Goal: Use online tool/utility: Use online tool/utility

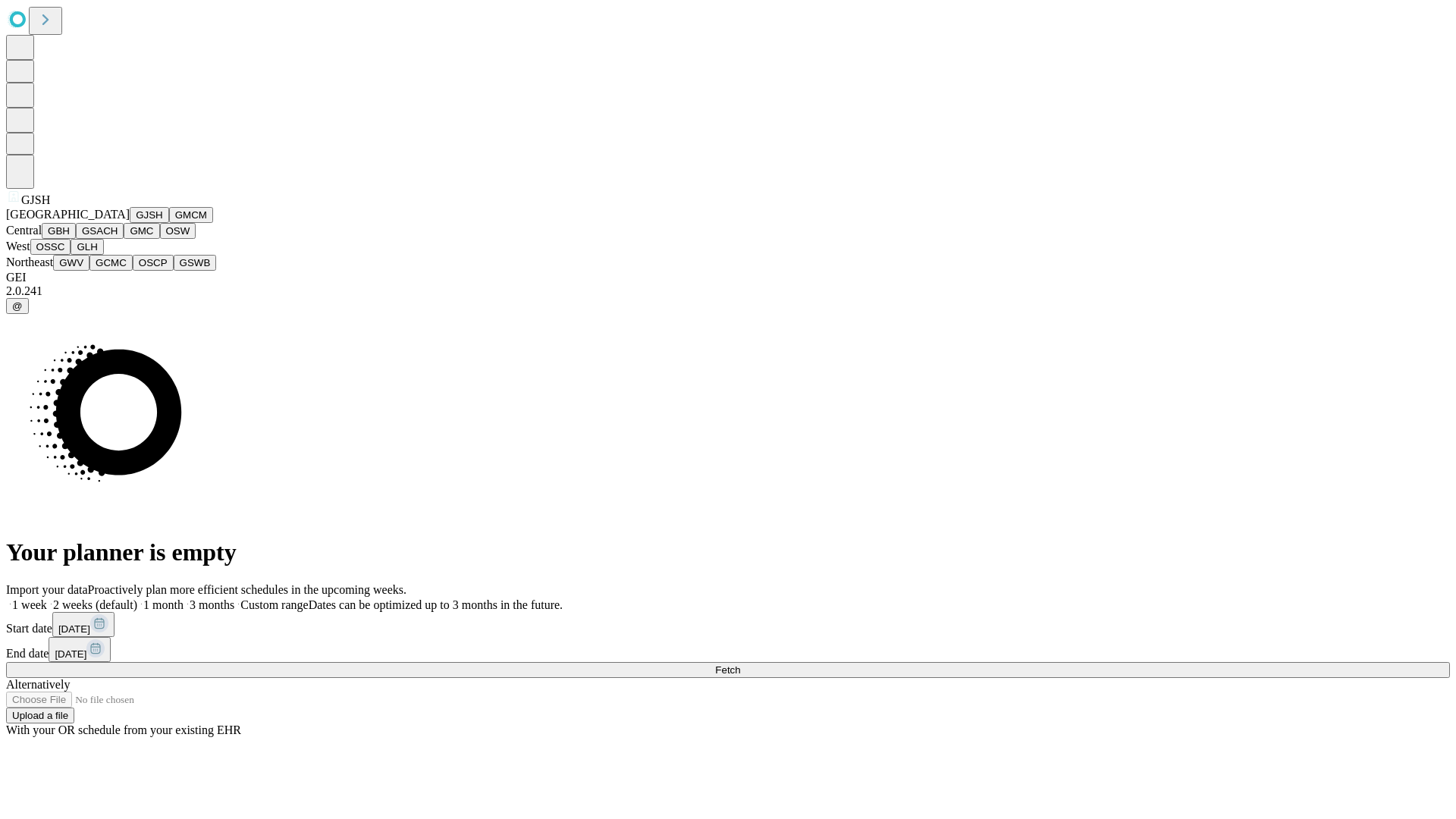
click at [129, 223] on button "GJSH" at bounding box center [149, 215] width 39 height 16
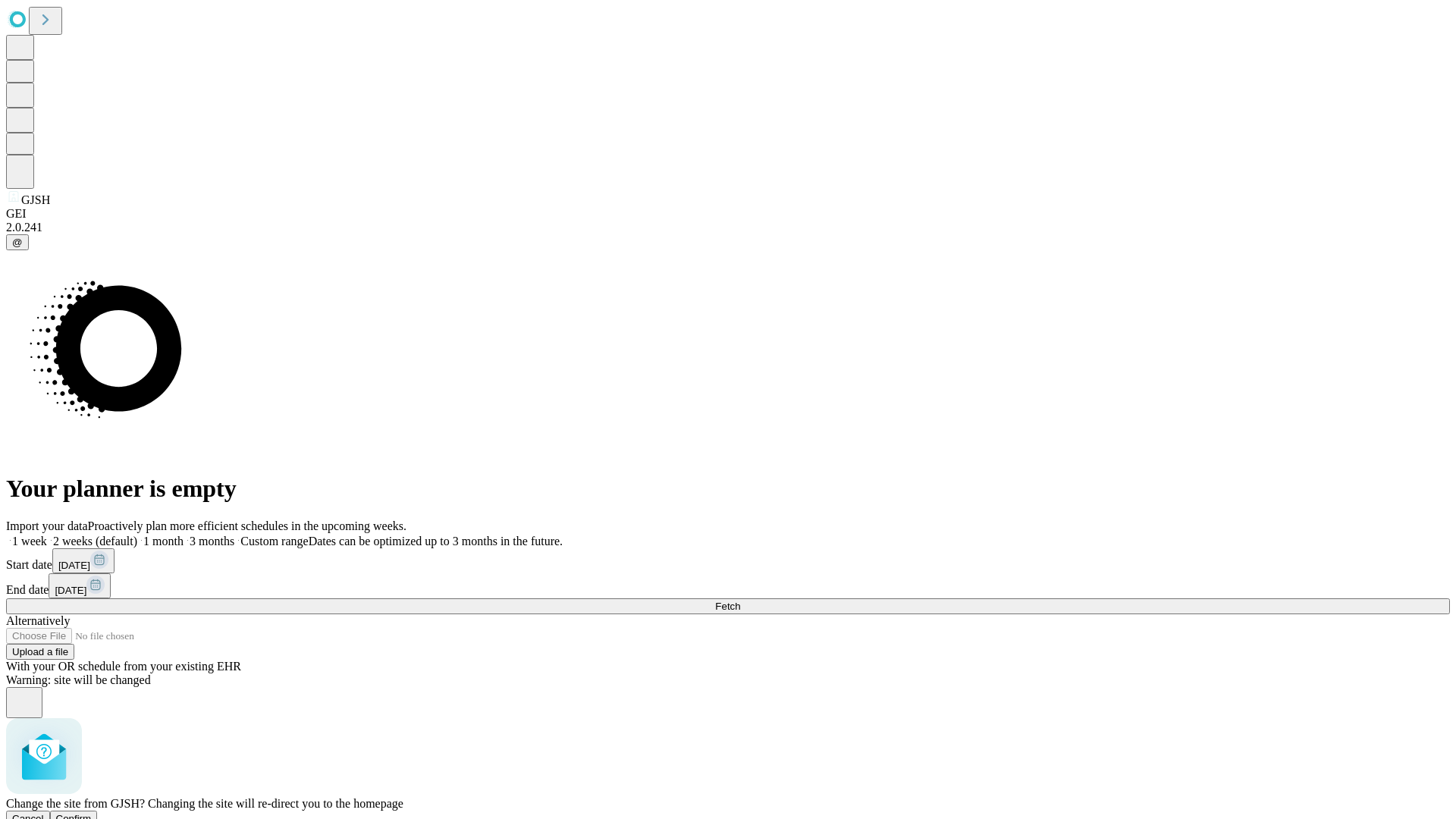
click at [92, 813] on span "Confirm" at bounding box center [73, 818] width 36 height 11
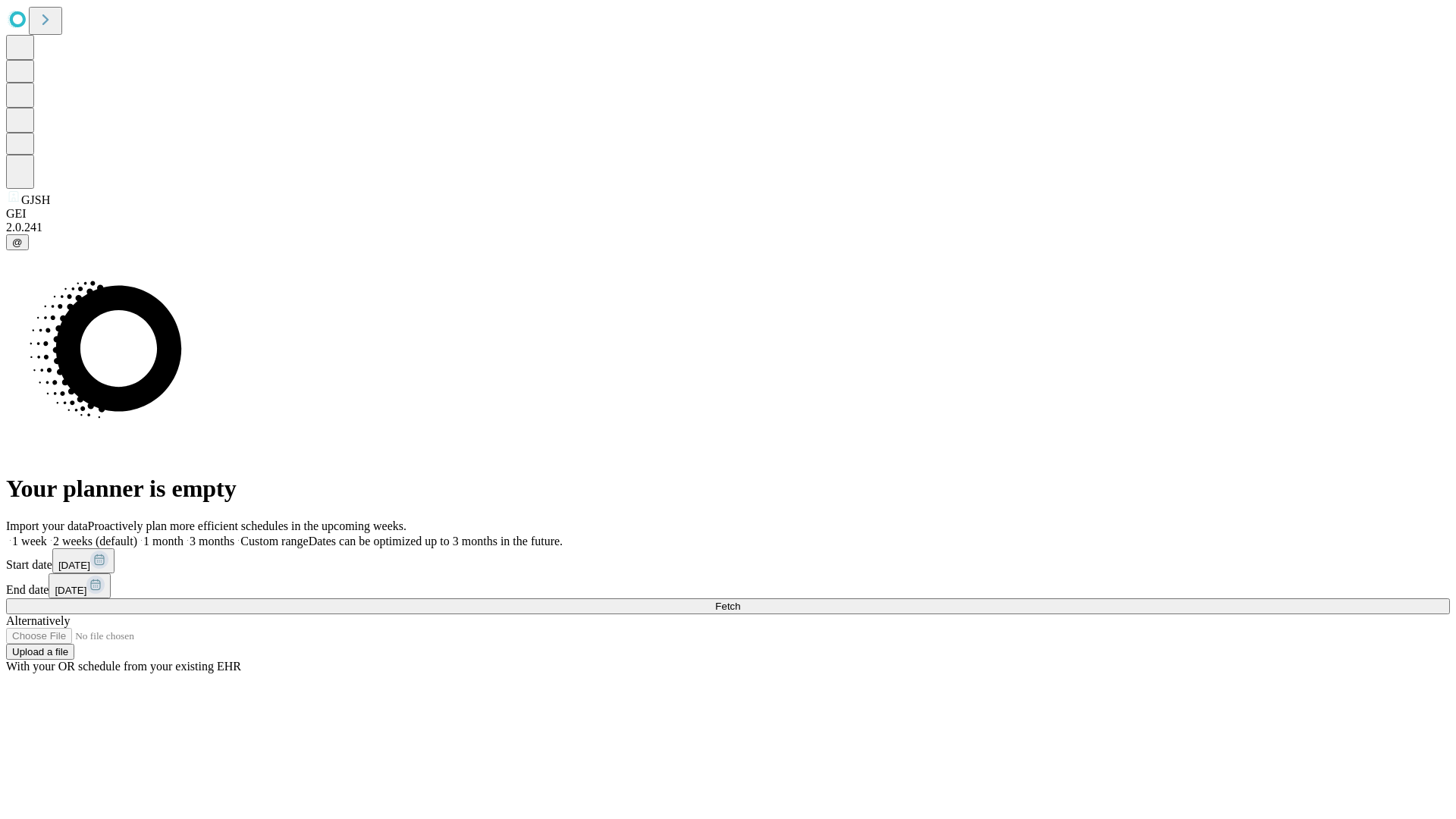
click at [183, 535] on label "1 month" at bounding box center [160, 541] width 47 height 13
click at [740, 601] on span "Fetch" at bounding box center [728, 607] width 25 height 11
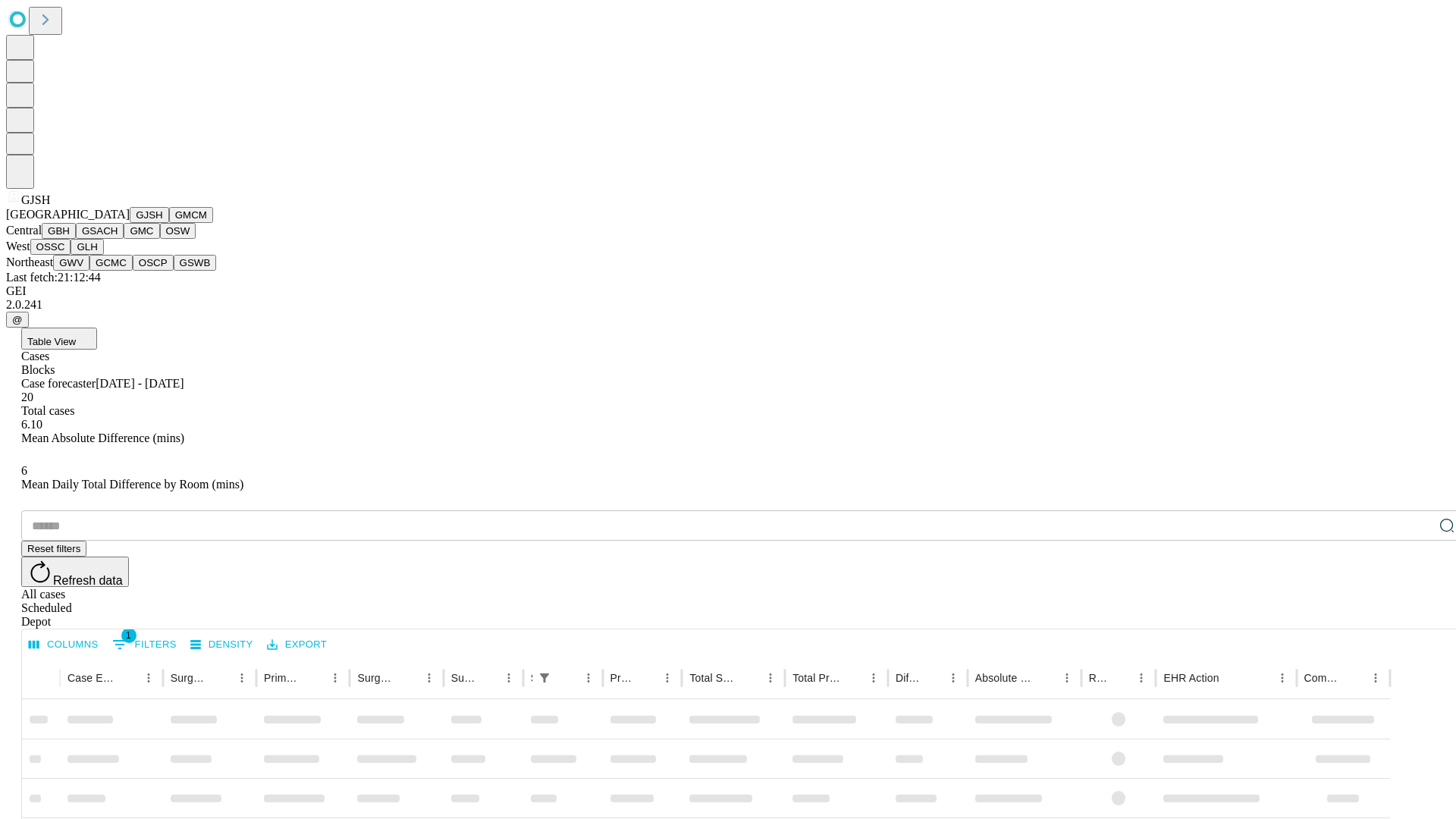
click at [169, 223] on button "GMCM" at bounding box center [191, 215] width 44 height 16
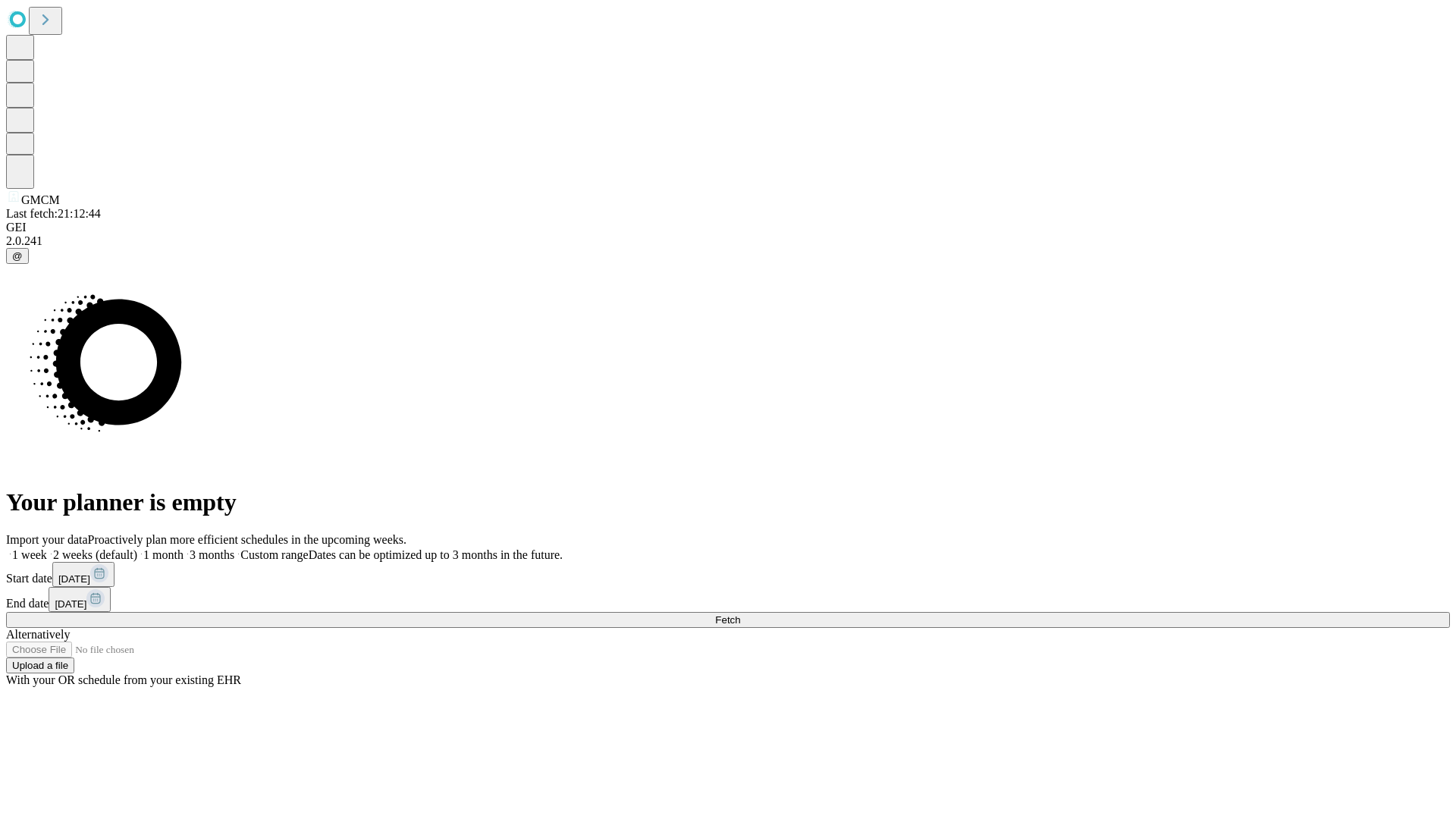
click at [183, 548] on label "1 month" at bounding box center [160, 554] width 47 height 13
click at [740, 614] on span "Fetch" at bounding box center [728, 620] width 25 height 11
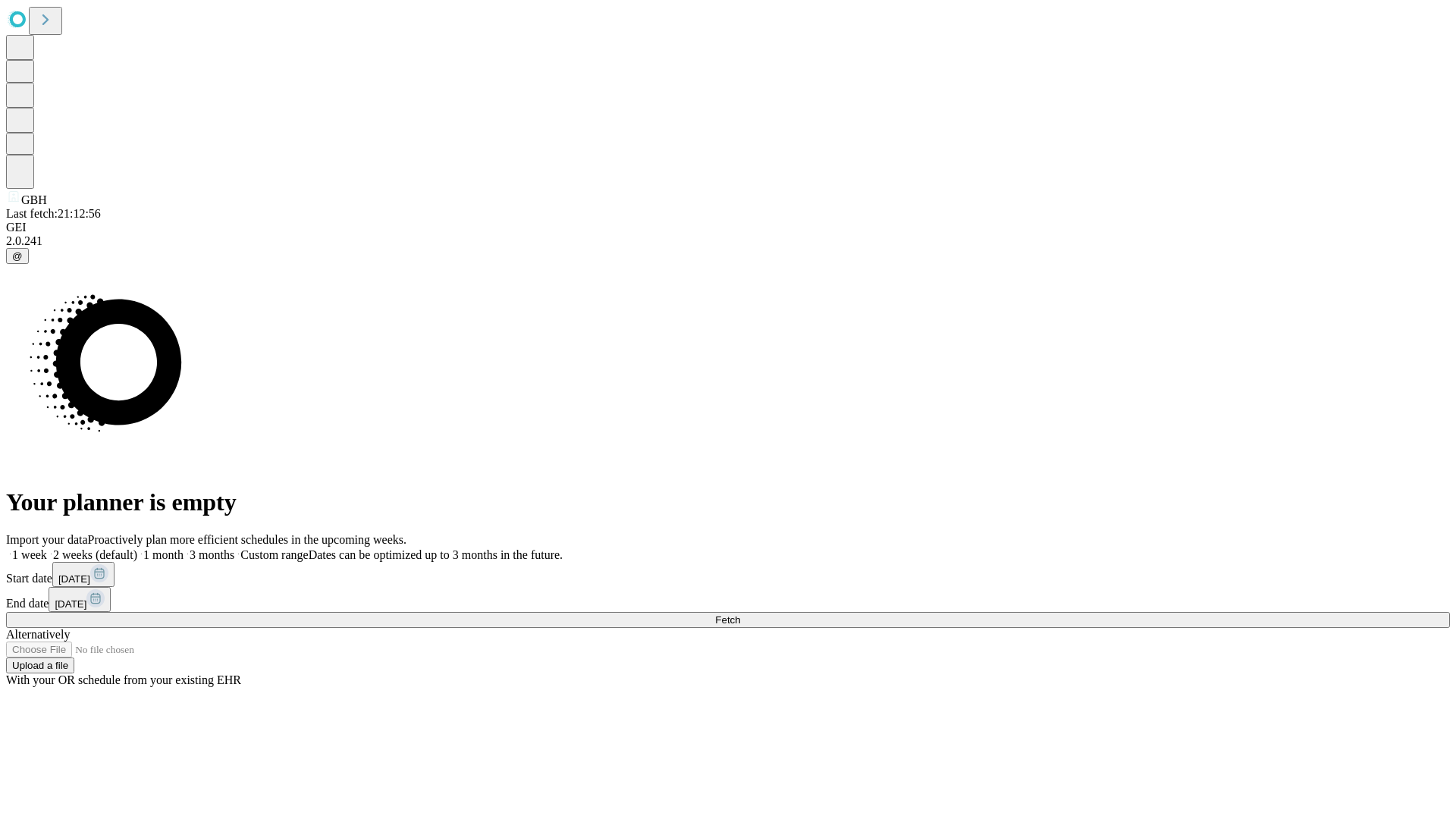
click at [183, 548] on label "1 month" at bounding box center [160, 554] width 47 height 13
click at [740, 614] on span "Fetch" at bounding box center [728, 620] width 25 height 11
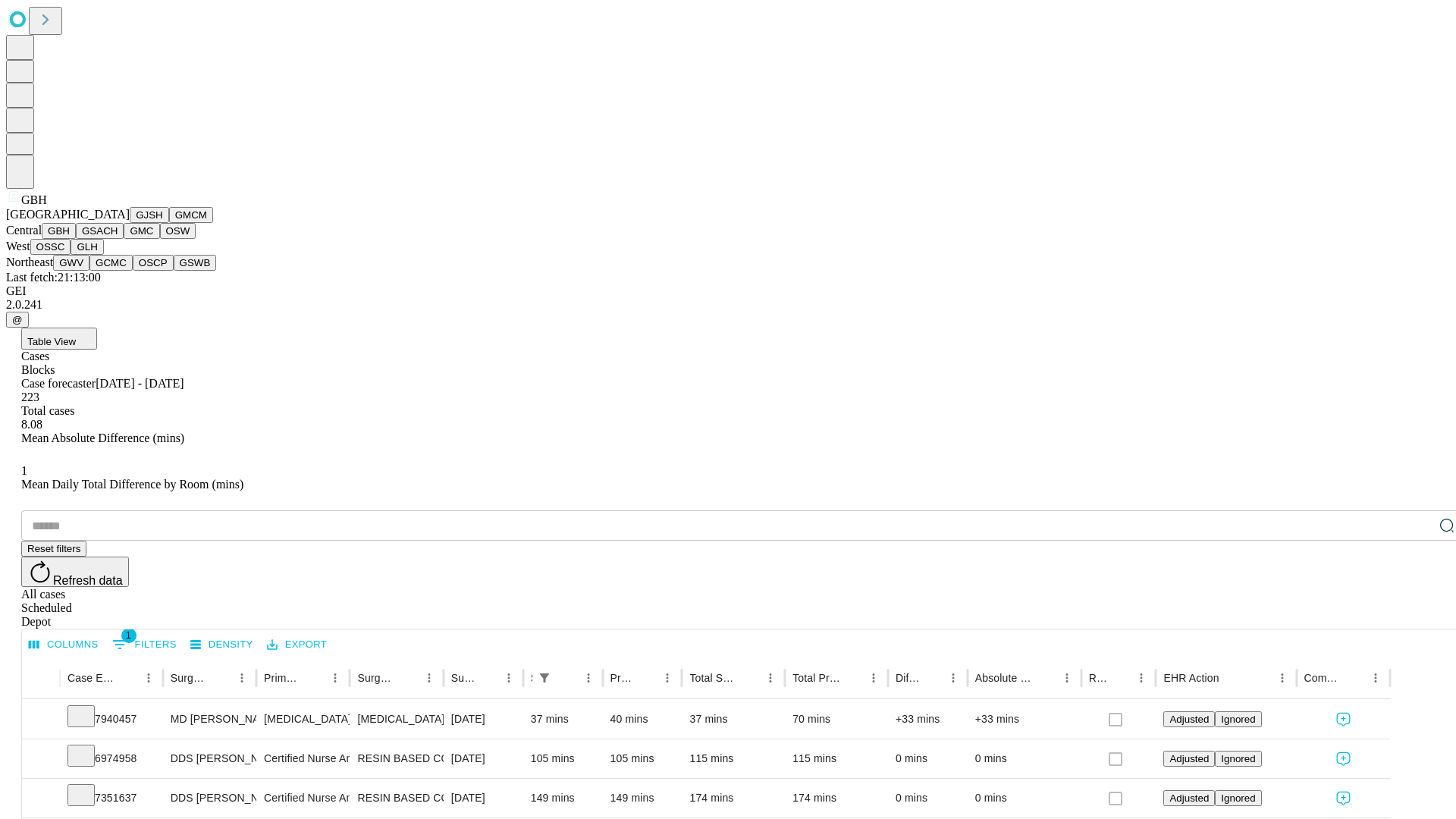
click at [118, 239] on button "GSACH" at bounding box center [99, 231] width 47 height 16
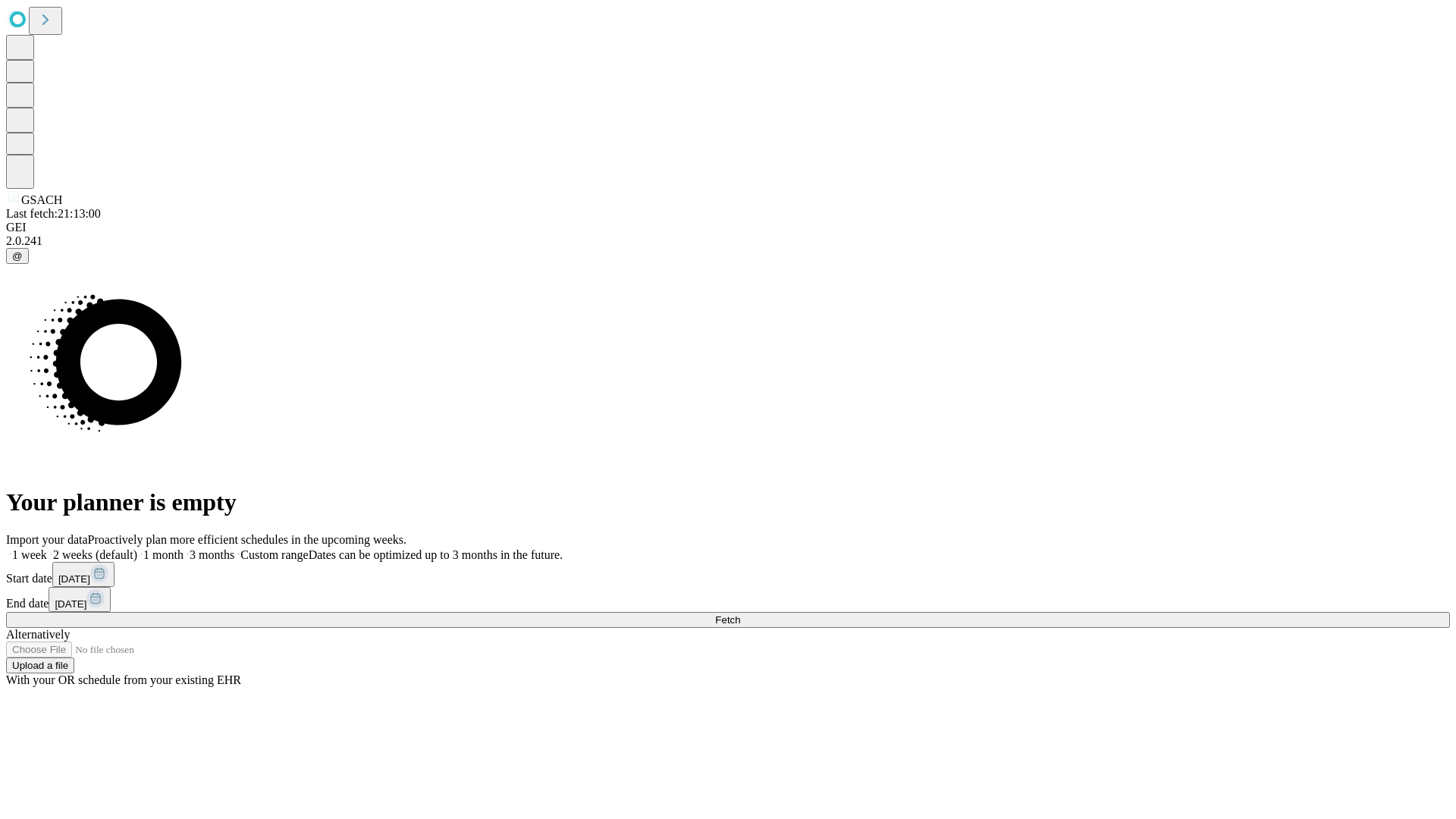
click at [740, 614] on span "Fetch" at bounding box center [728, 620] width 25 height 11
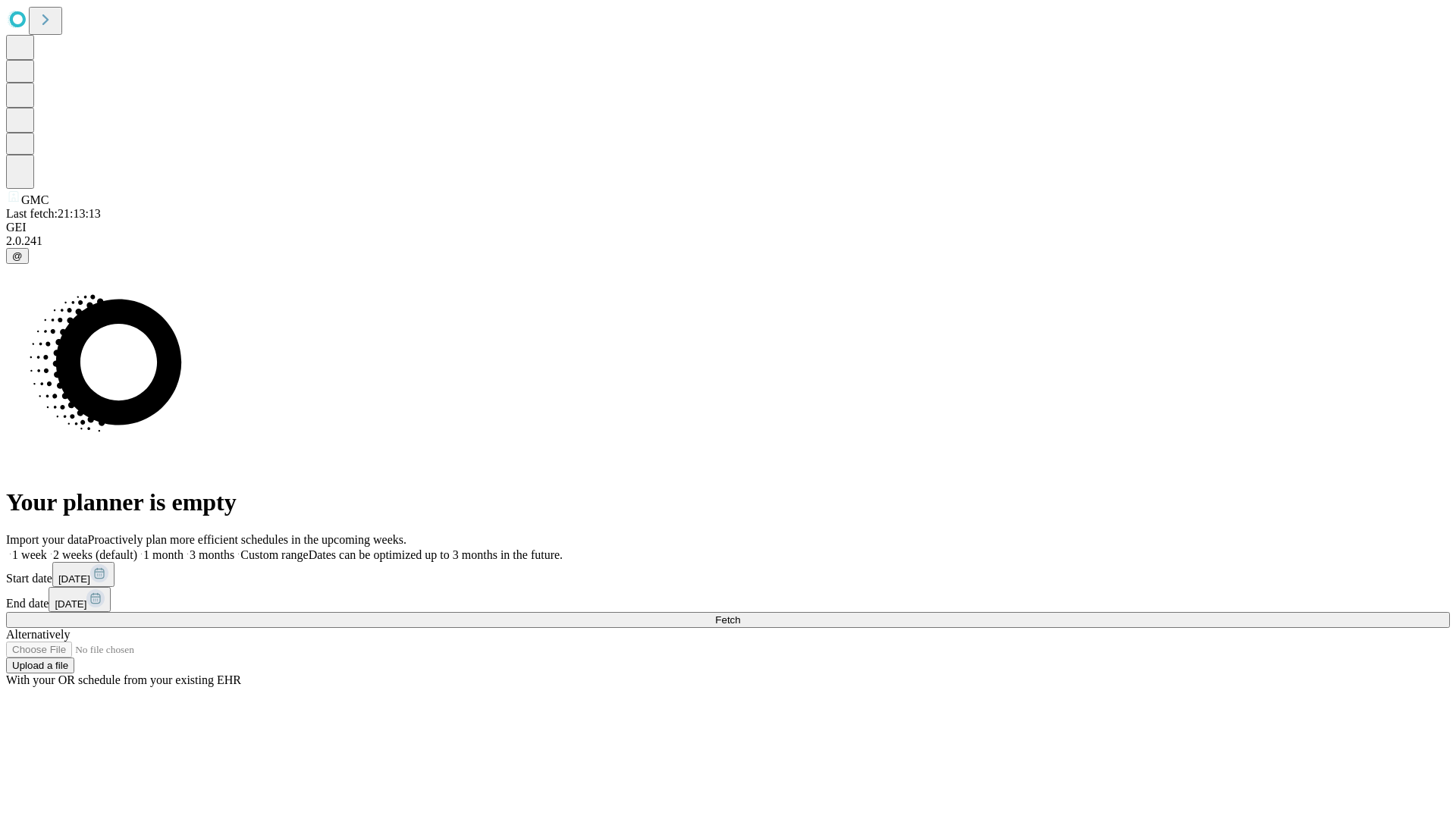
click at [183, 548] on label "1 month" at bounding box center [160, 554] width 47 height 13
click at [740, 614] on span "Fetch" at bounding box center [728, 620] width 25 height 11
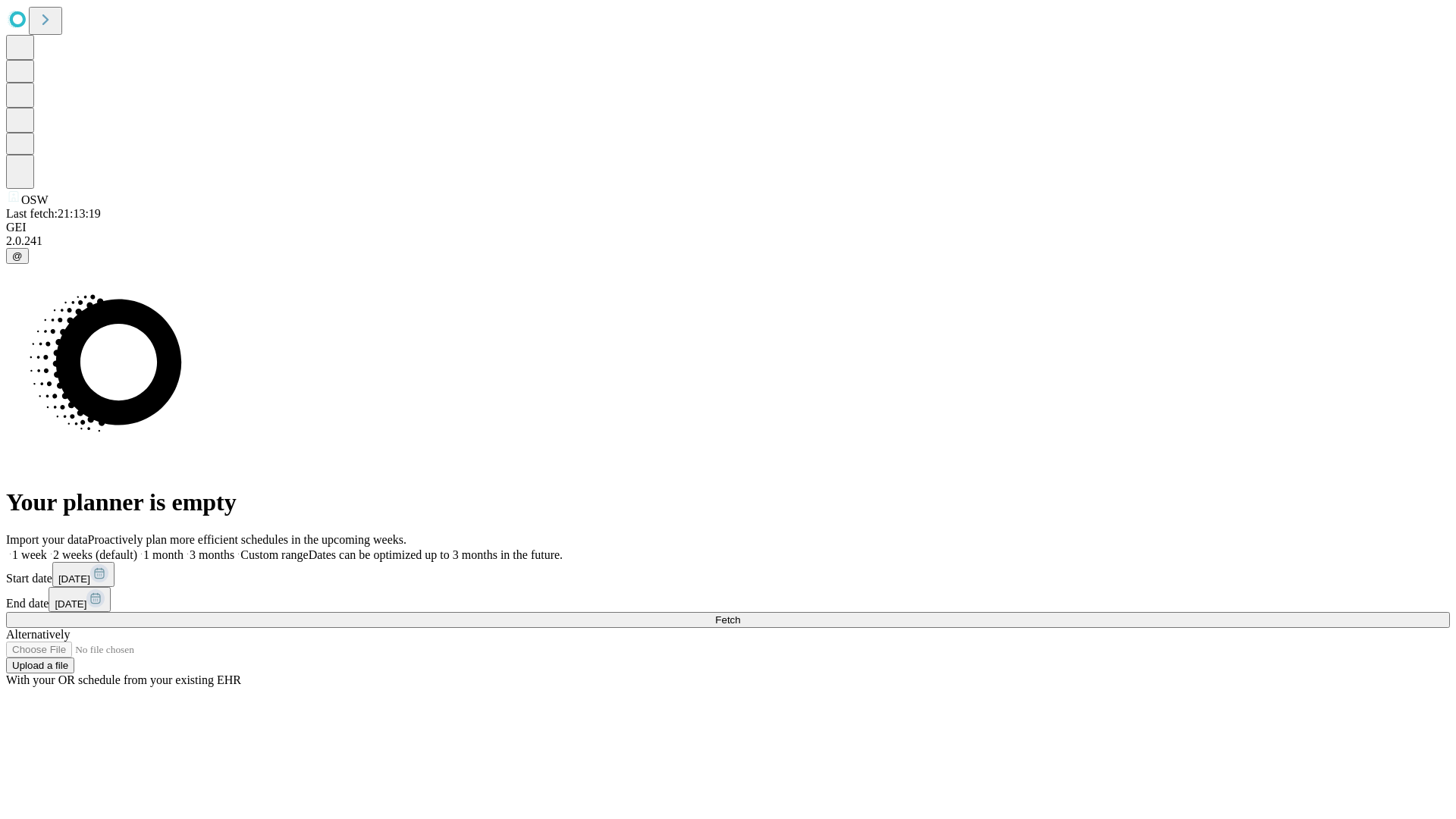
click at [183, 548] on label "1 month" at bounding box center [160, 554] width 47 height 13
click at [740, 614] on span "Fetch" at bounding box center [728, 620] width 25 height 11
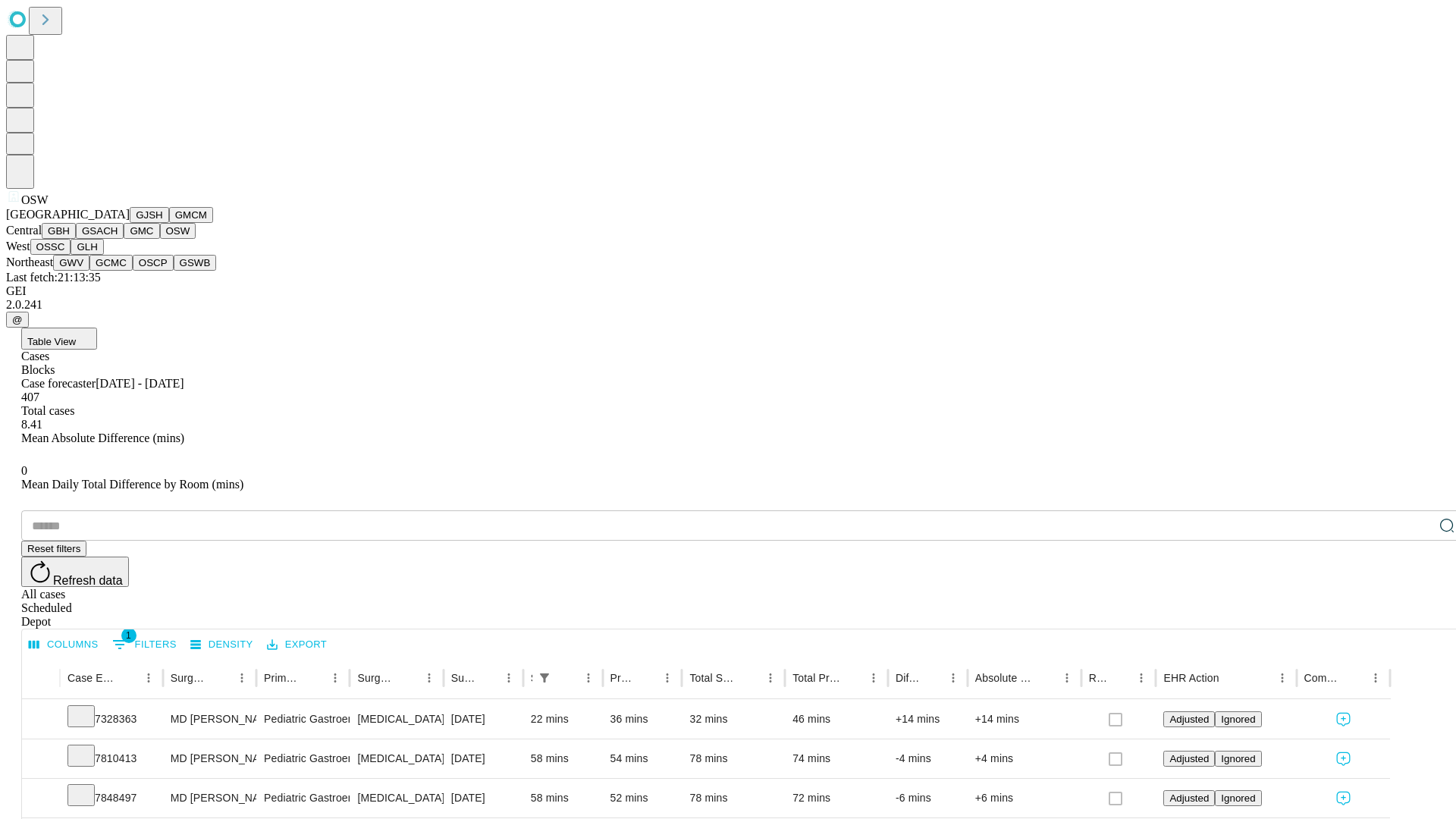
click at [71, 255] on button "OSSC" at bounding box center [51, 246] width 41 height 16
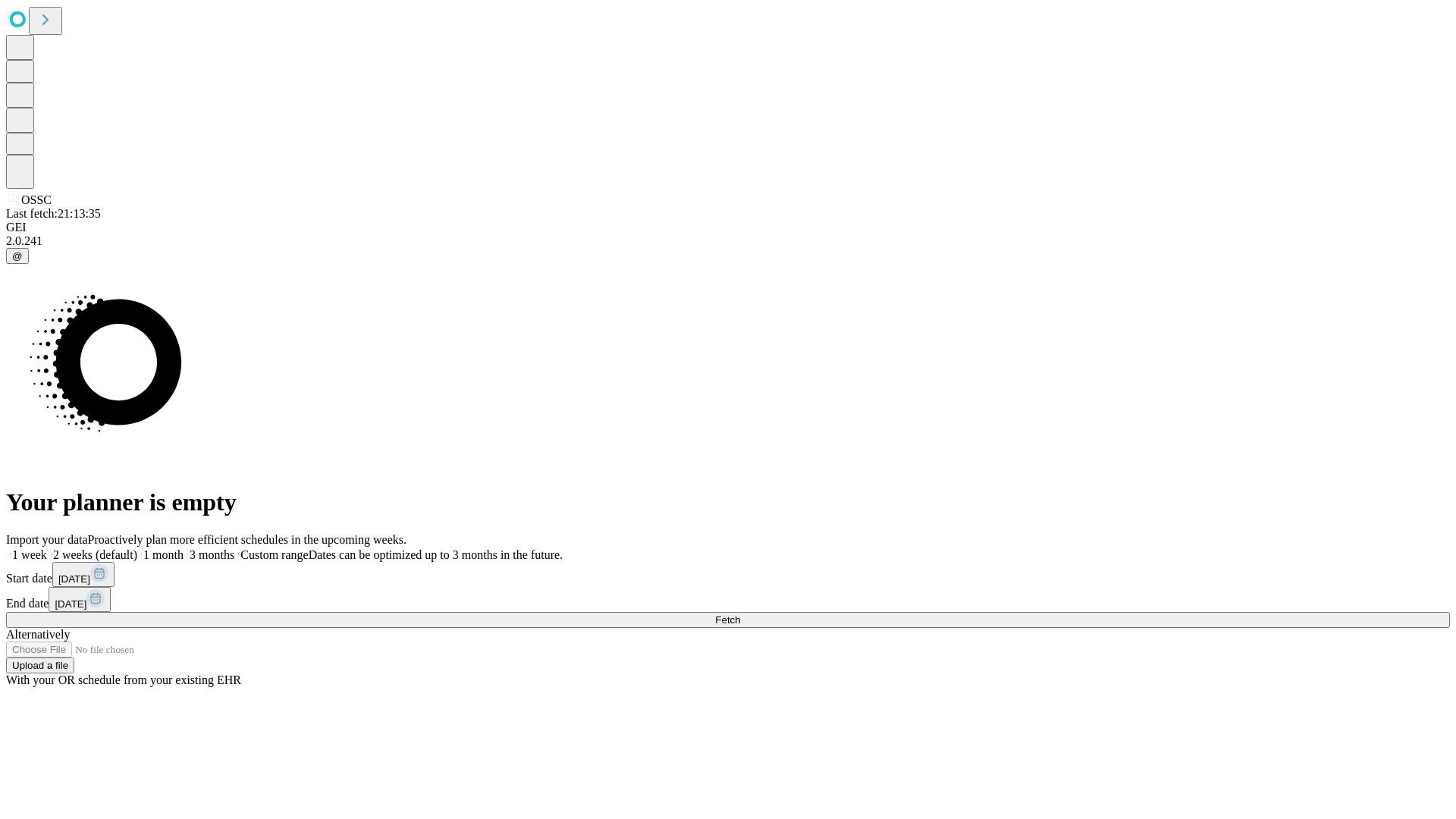
click at [740, 614] on span "Fetch" at bounding box center [728, 620] width 25 height 11
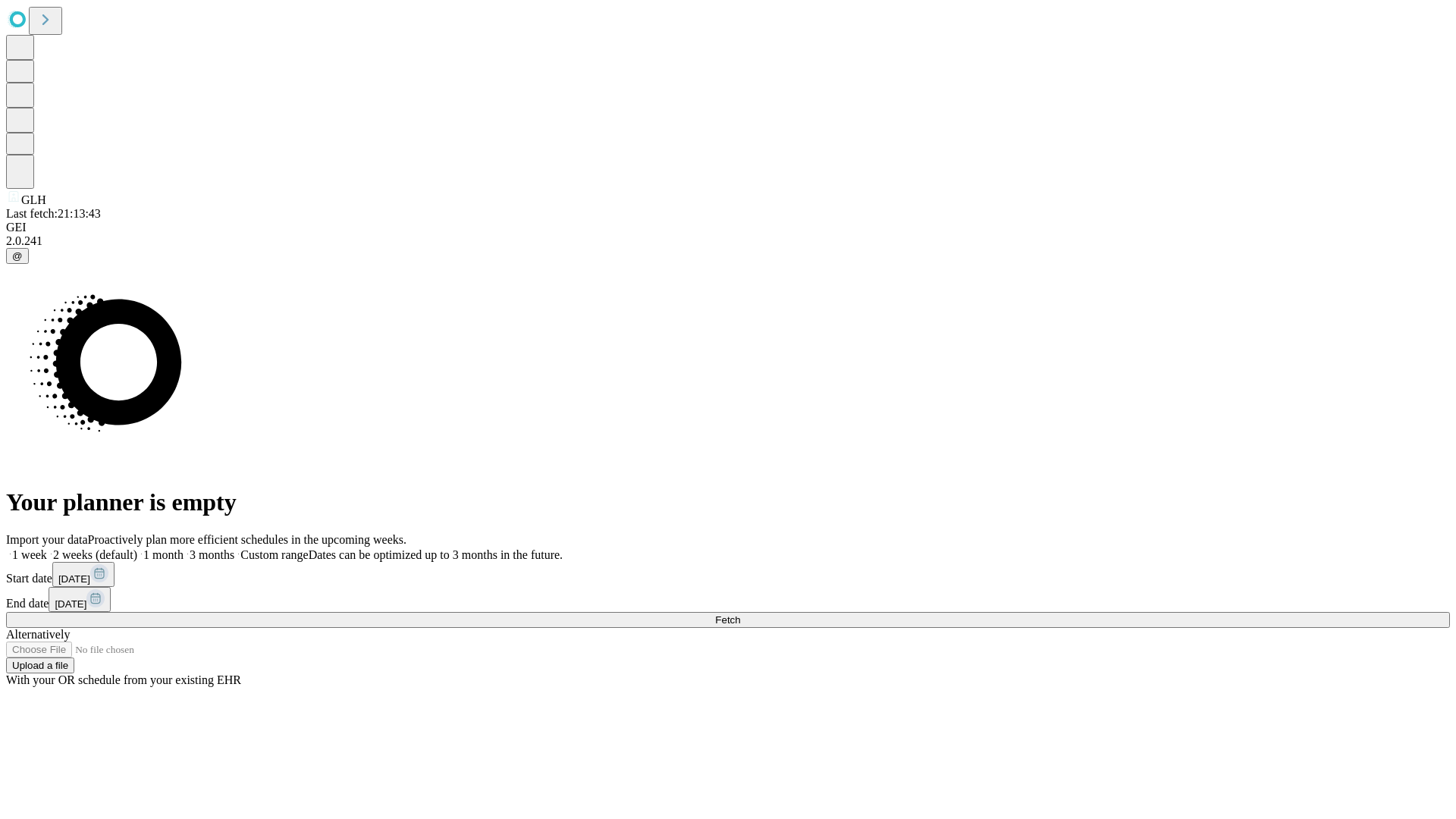
click at [740, 614] on span "Fetch" at bounding box center [728, 620] width 25 height 11
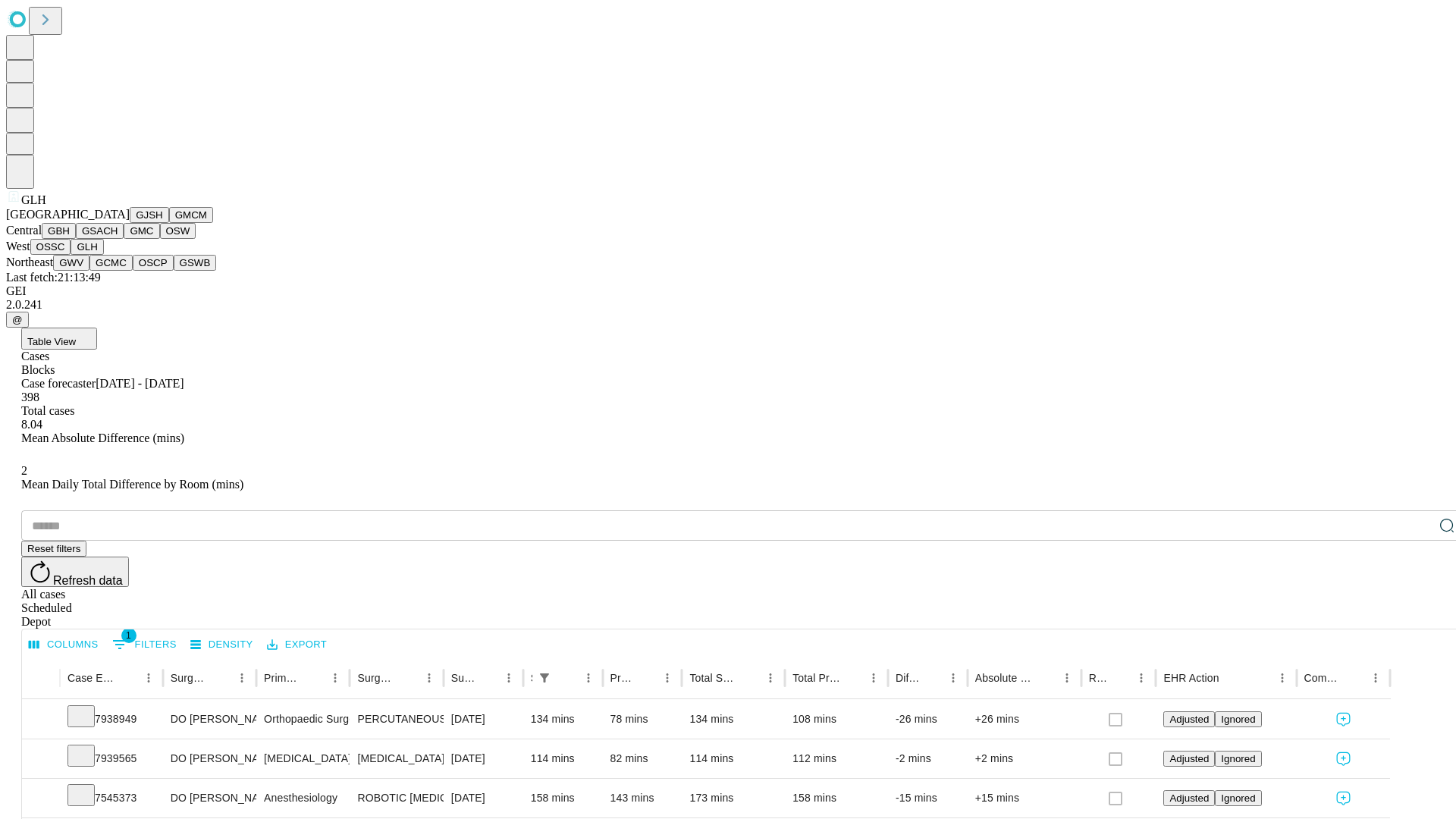
click at [89, 271] on button "GWV" at bounding box center [71, 263] width 36 height 16
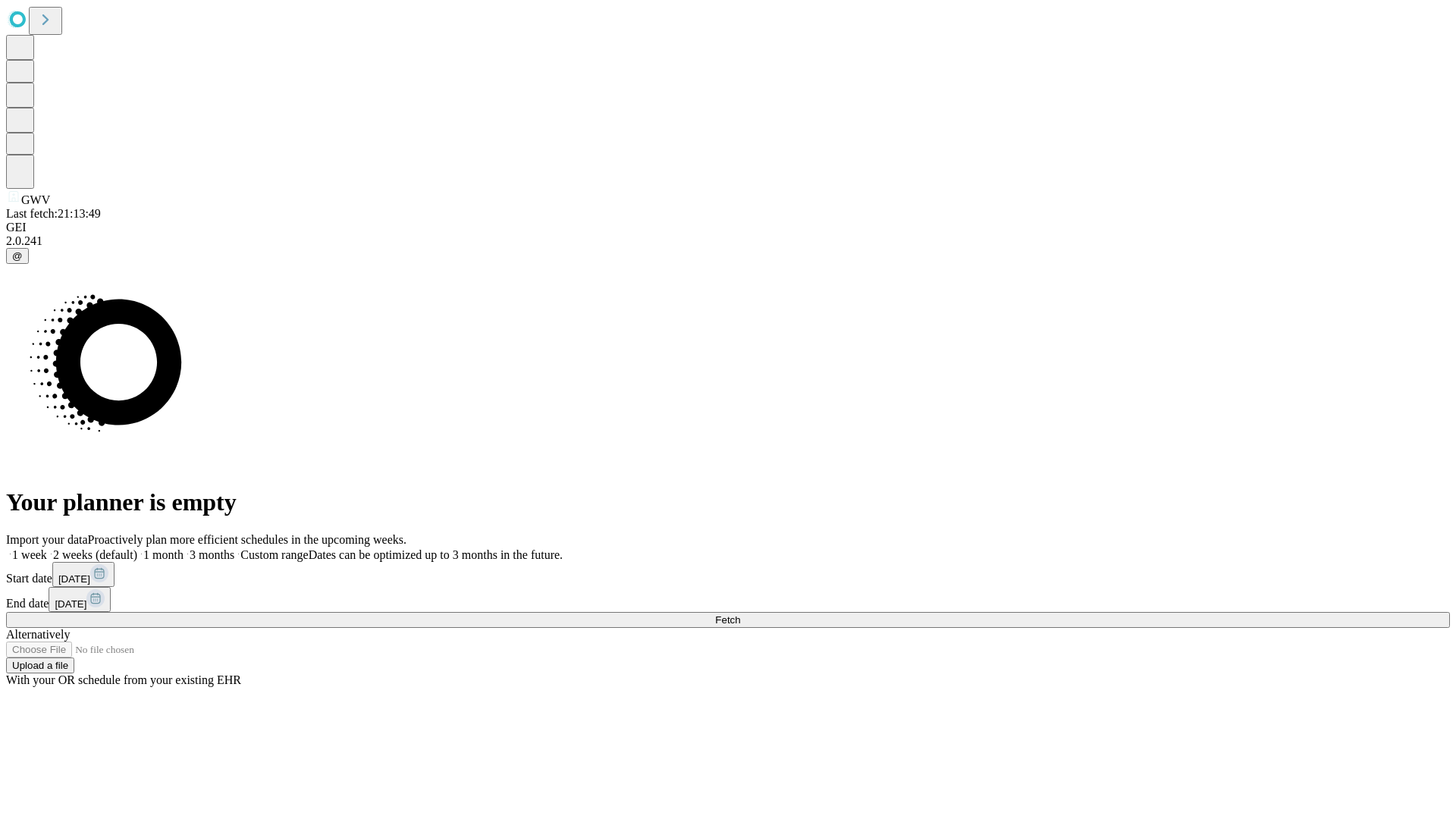
click at [183, 548] on label "1 month" at bounding box center [160, 554] width 47 height 13
click at [740, 614] on span "Fetch" at bounding box center [728, 620] width 25 height 11
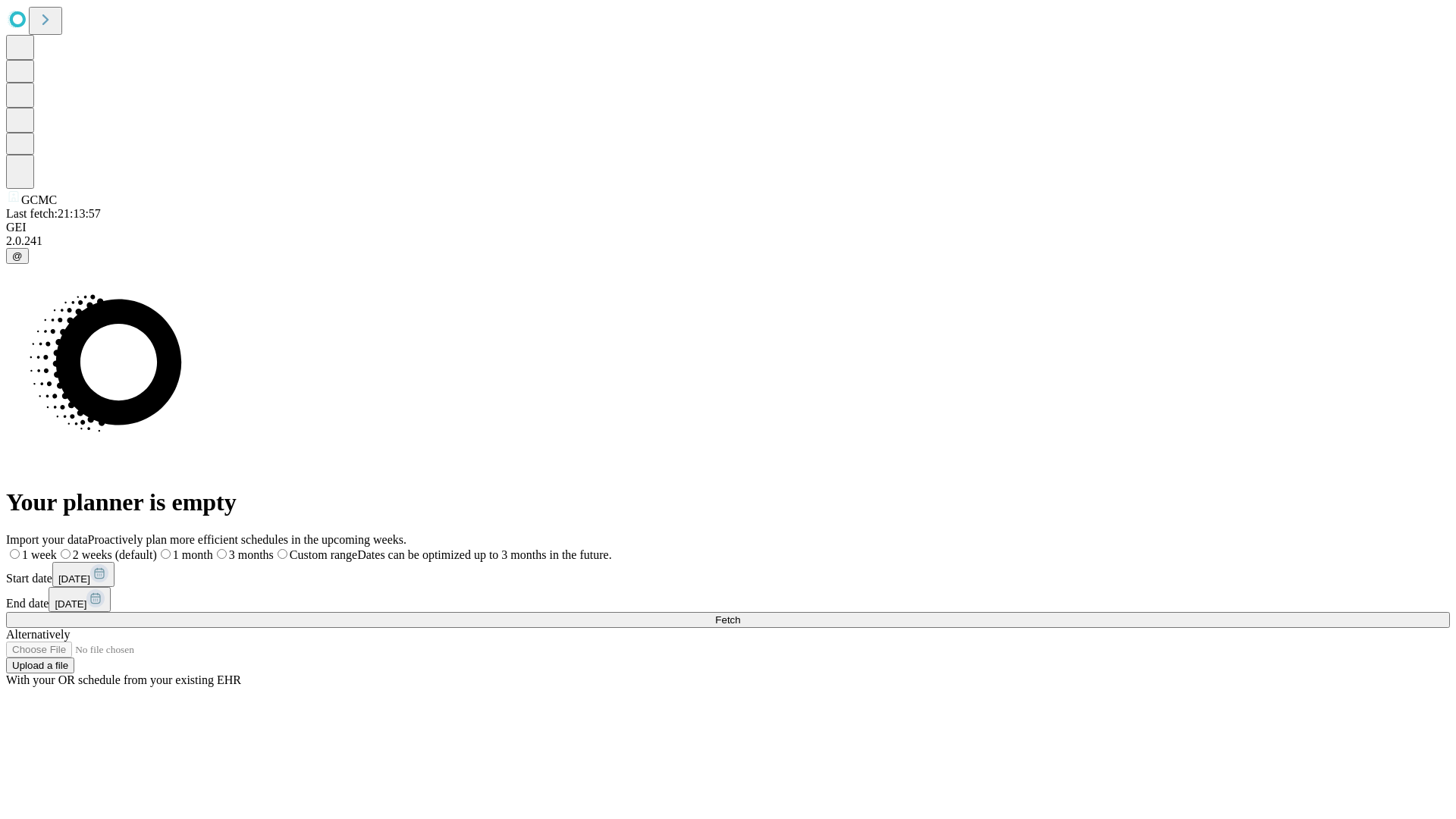
click at [213, 548] on label "1 month" at bounding box center [185, 554] width 56 height 13
click at [740, 614] on span "Fetch" at bounding box center [728, 620] width 25 height 11
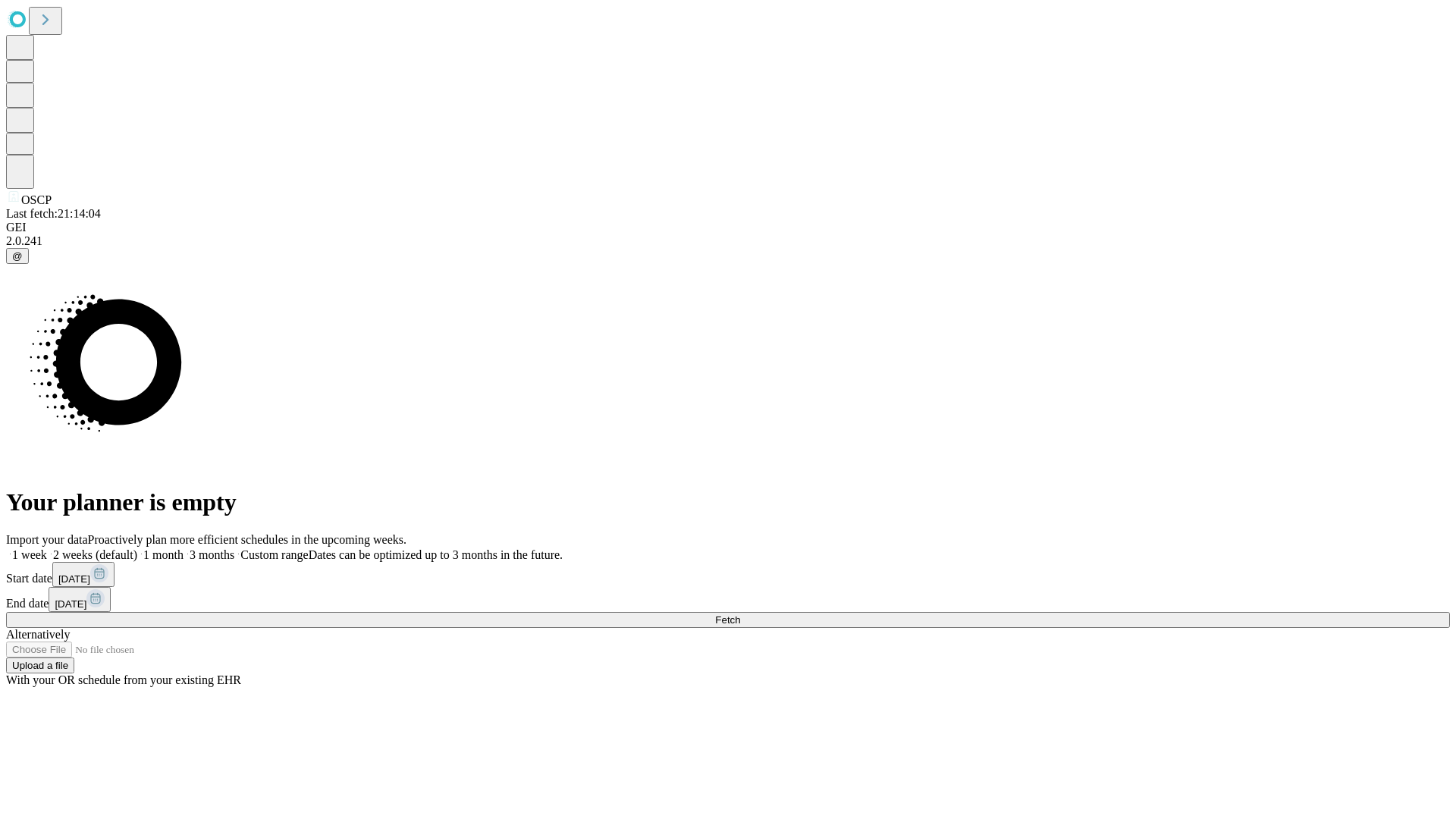
click at [183, 548] on label "1 month" at bounding box center [160, 554] width 47 height 13
click at [740, 614] on span "Fetch" at bounding box center [728, 620] width 25 height 11
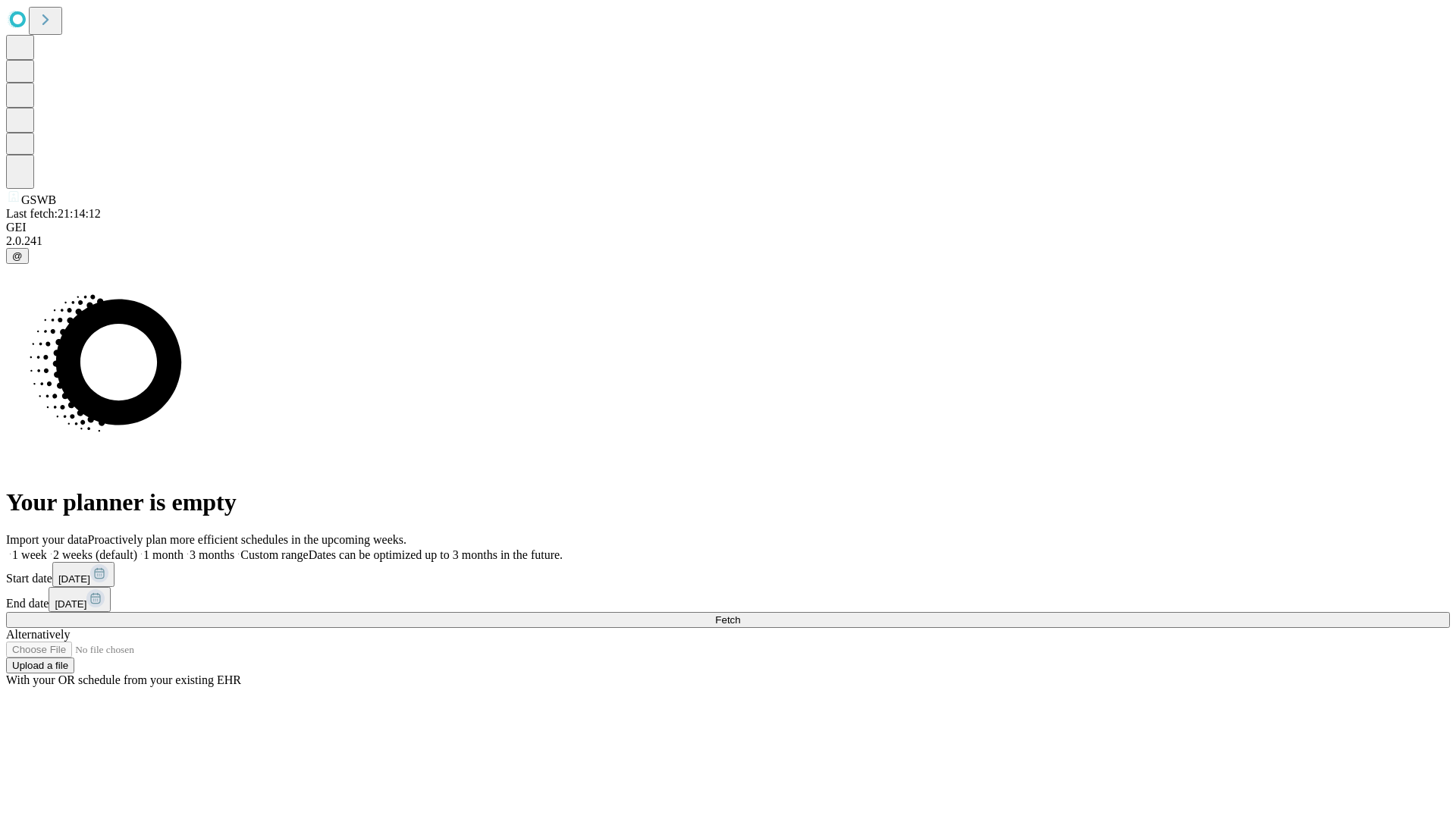
click at [183, 548] on label "1 month" at bounding box center [160, 554] width 47 height 13
click at [740, 614] on span "Fetch" at bounding box center [728, 620] width 25 height 11
